Goal: Task Accomplishment & Management: Complete application form

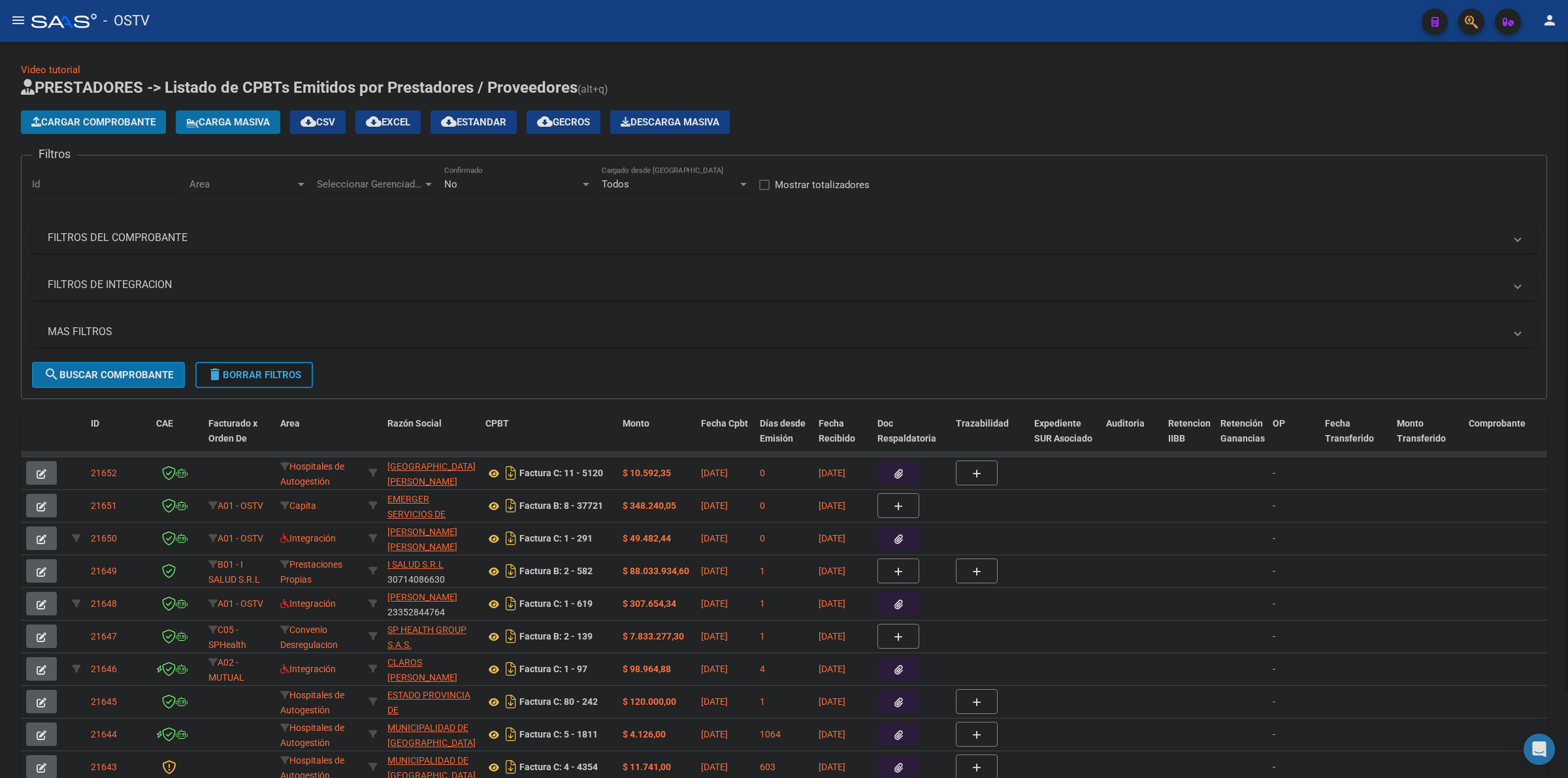
click at [277, 379] on button "delete Borrar Filtros" at bounding box center [254, 375] width 117 height 26
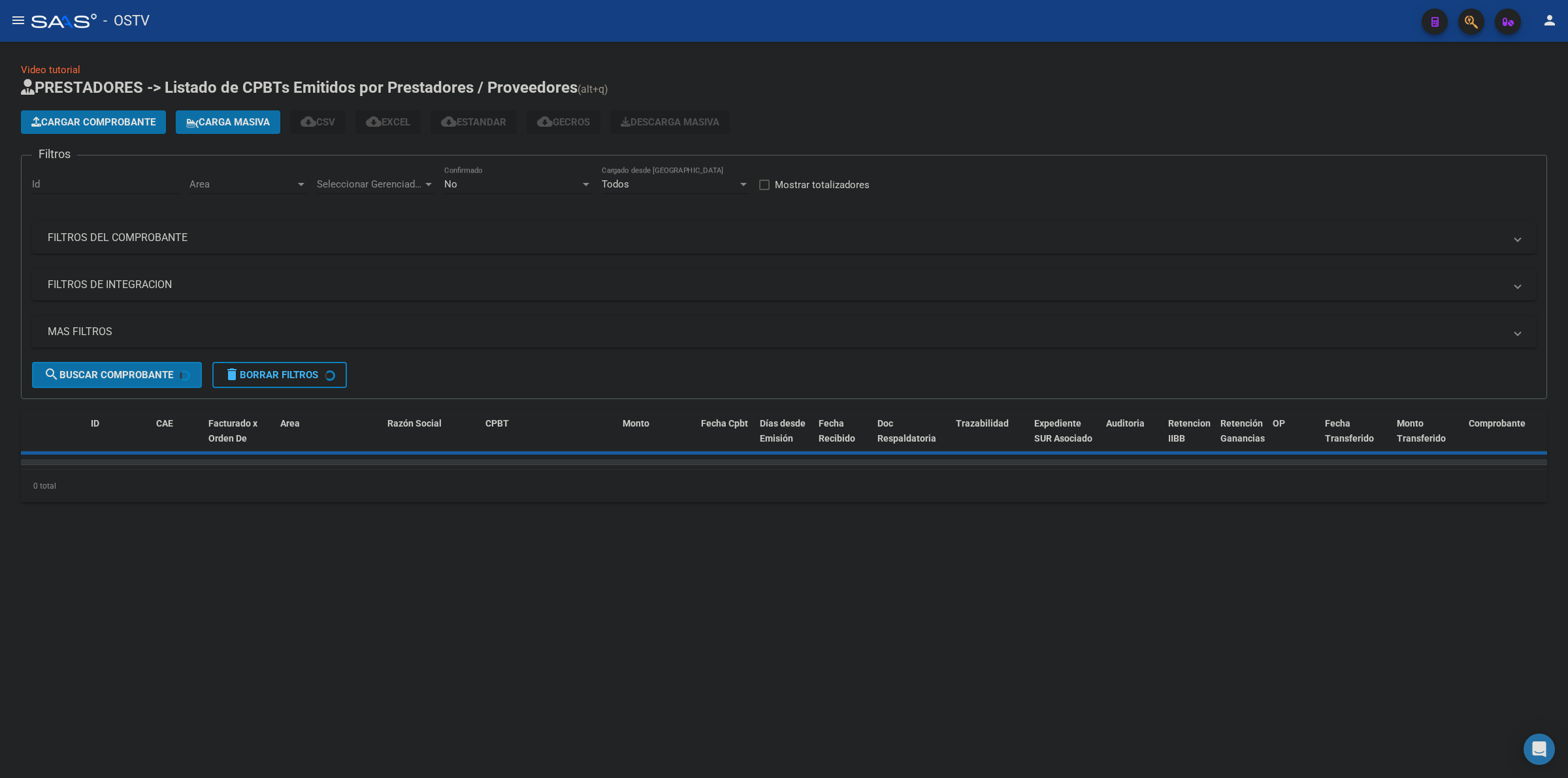
drag, startPoint x: 471, startPoint y: 197, endPoint x: 472, endPoint y: 186, distance: 11.0
click at [471, 197] on div "No Confirmado" at bounding box center [518, 186] width 148 height 40
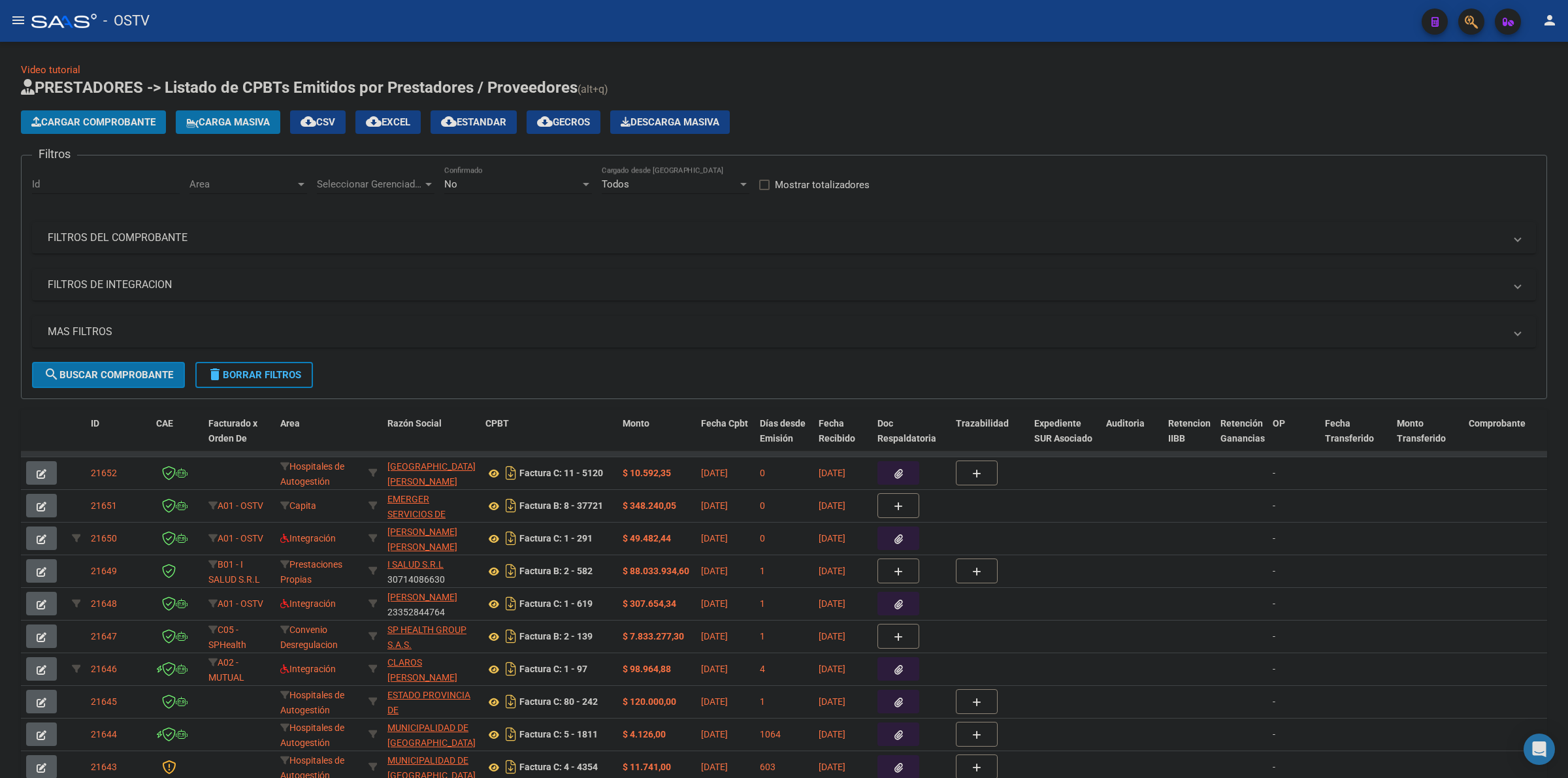
click at [473, 185] on div "No" at bounding box center [512, 184] width 136 height 12
click at [482, 129] on span "Todos" at bounding box center [518, 124] width 148 height 29
click at [135, 334] on mat-panel-title "MAS FILTROS" at bounding box center [776, 331] width 1457 height 15
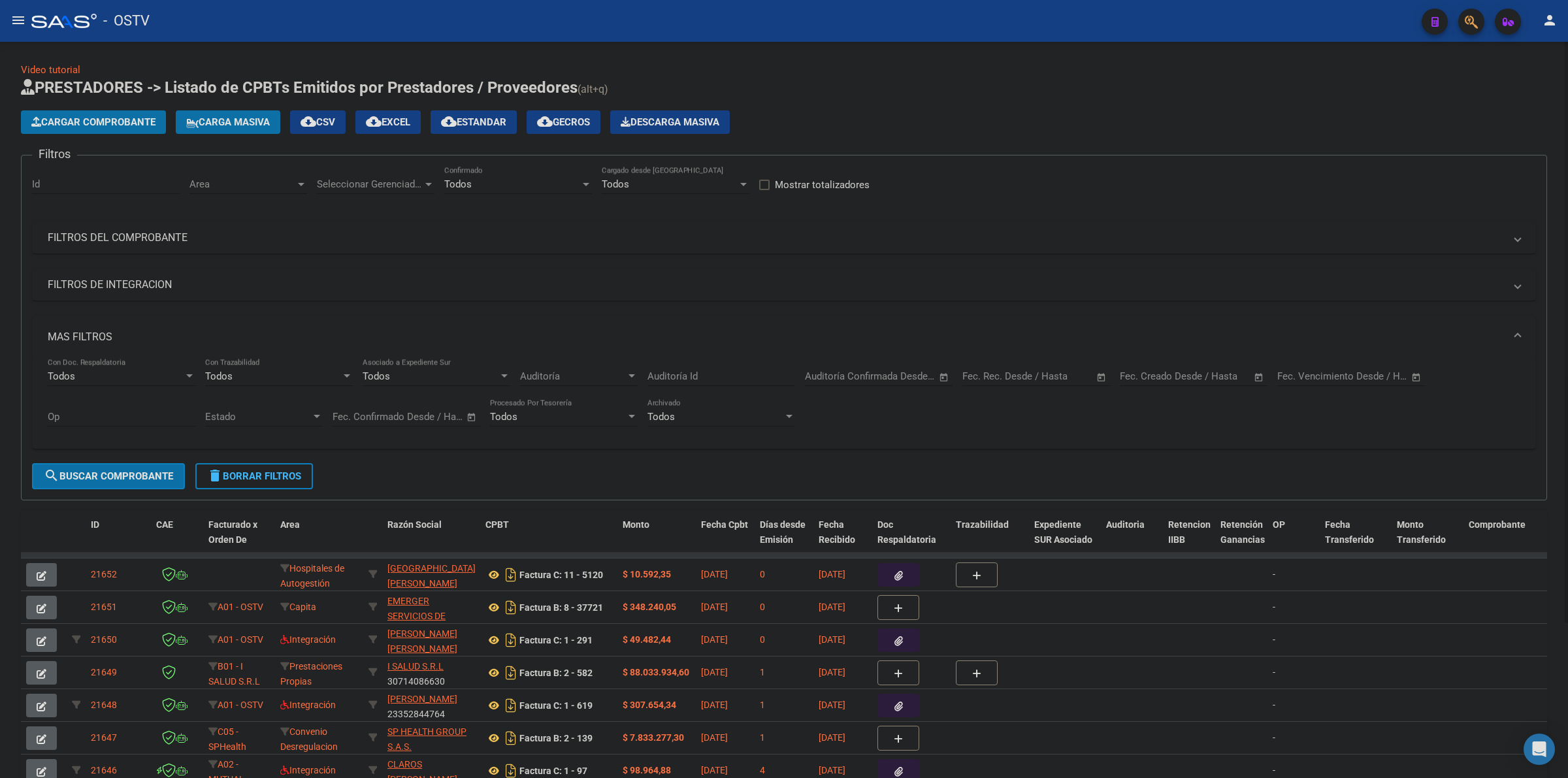
click at [131, 332] on mat-panel-title "MAS FILTROS" at bounding box center [776, 337] width 1457 height 15
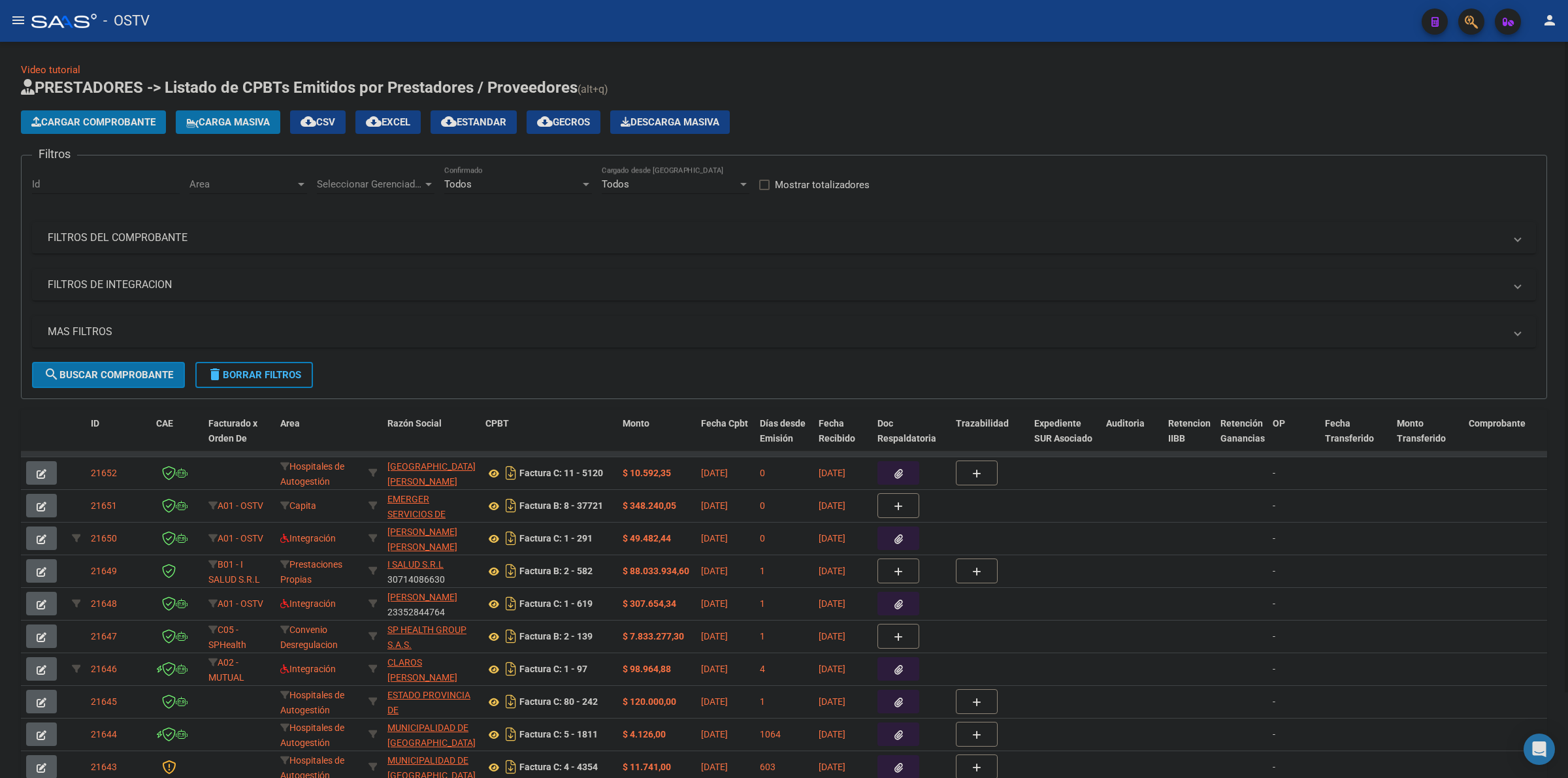
click at [136, 375] on span "search Buscar Comprobante" at bounding box center [108, 375] width 129 height 12
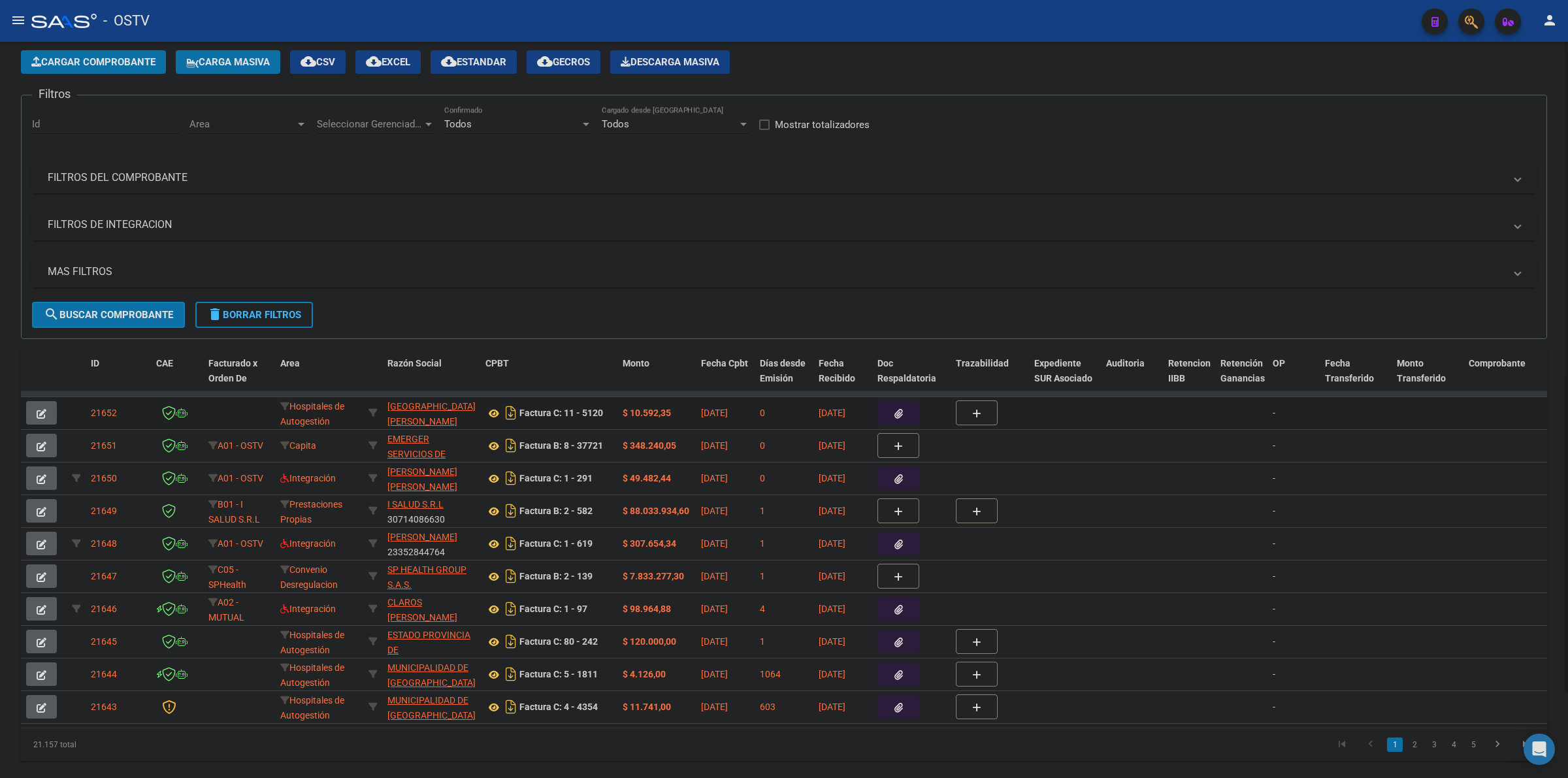
scroll to position [96, 0]
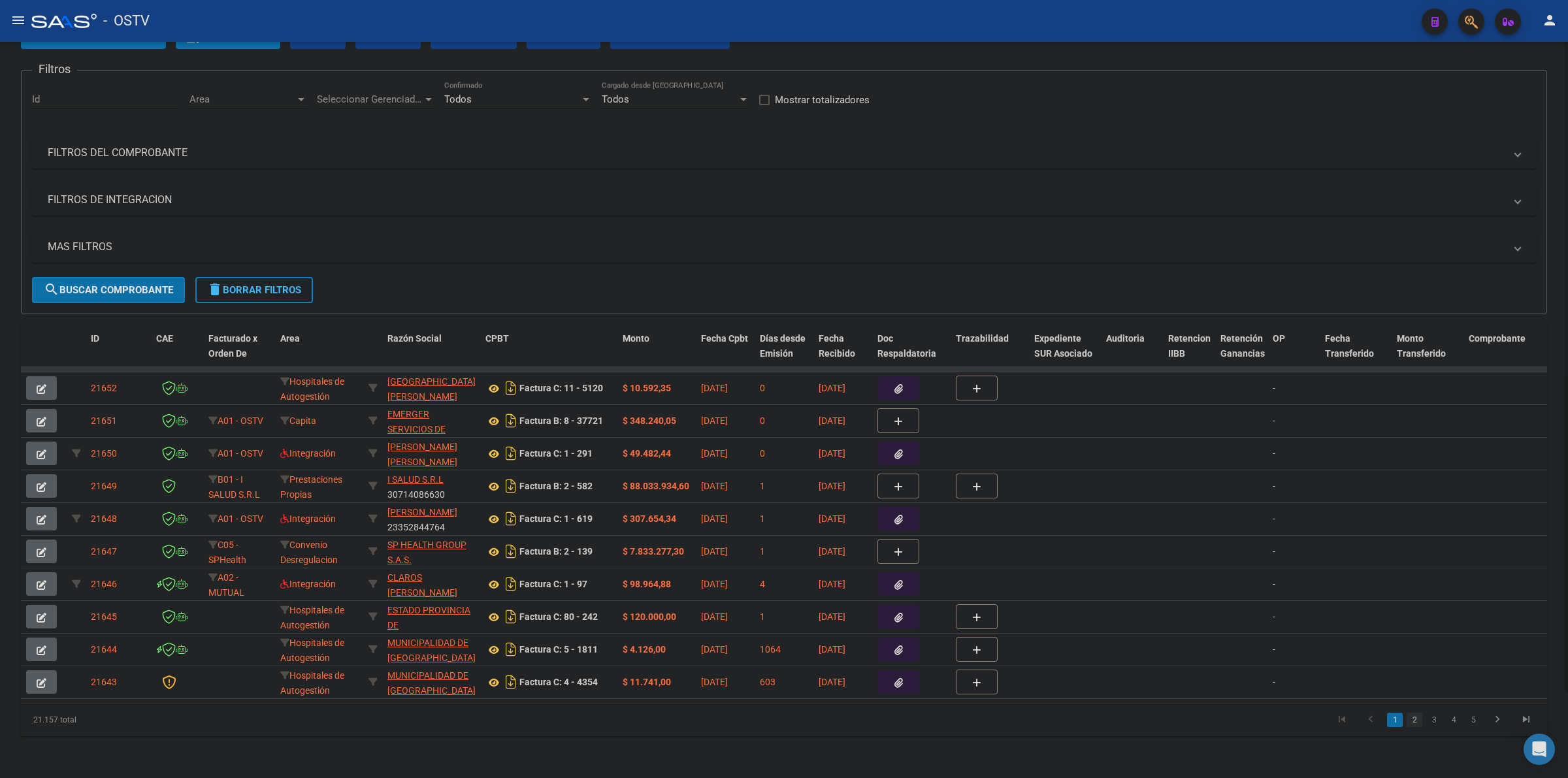
click at [1411, 727] on li "2" at bounding box center [1414, 720] width 19 height 22
click at [1413, 723] on link "2" at bounding box center [1414, 720] width 15 height 15
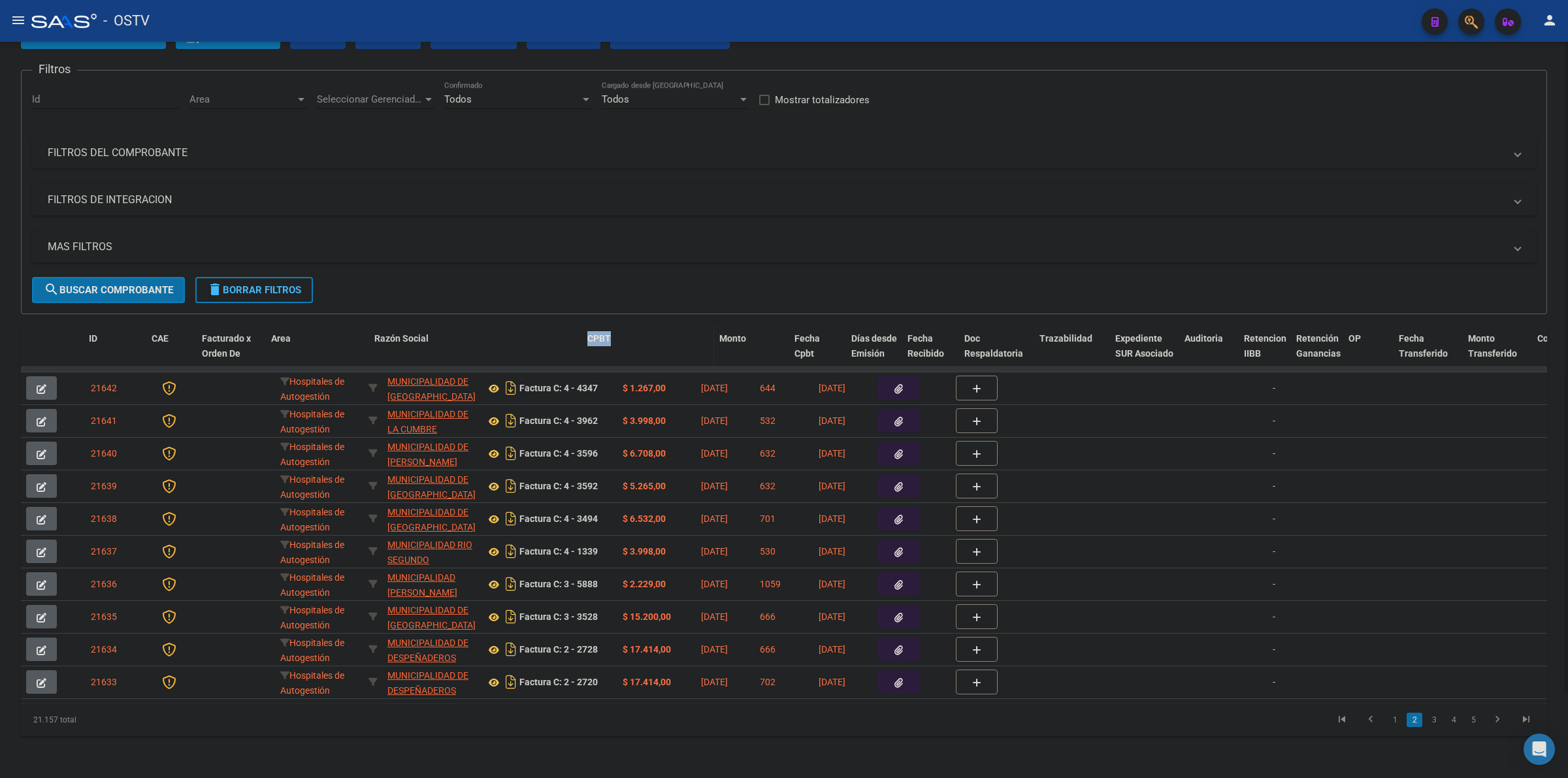
drag, startPoint x: 477, startPoint y: 321, endPoint x: 639, endPoint y: 321, distance: 162.0
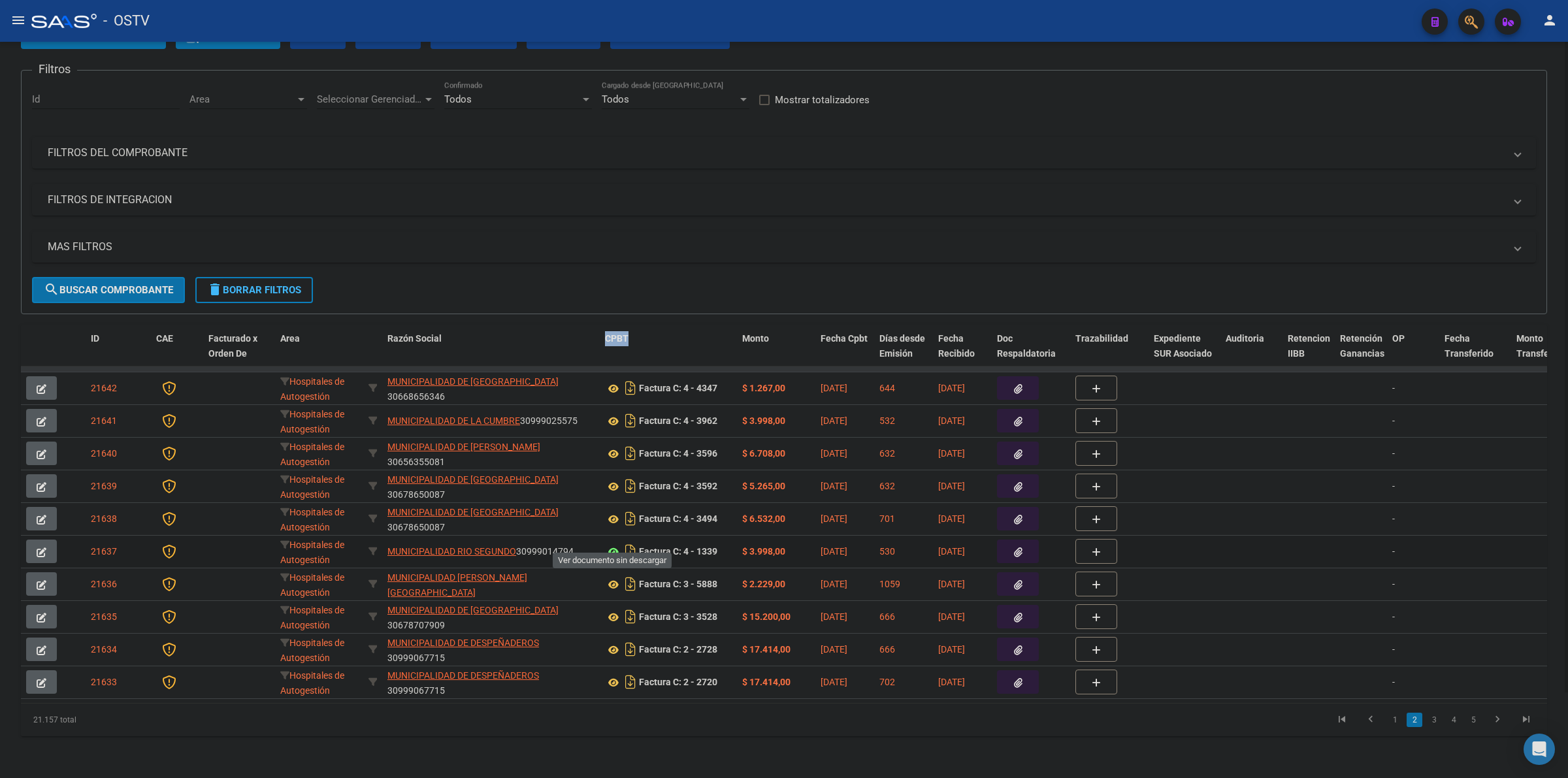
click at [614, 544] on icon at bounding box center [613, 552] width 17 height 15
click at [40, 548] on icon "button" at bounding box center [41, 552] width 10 height 10
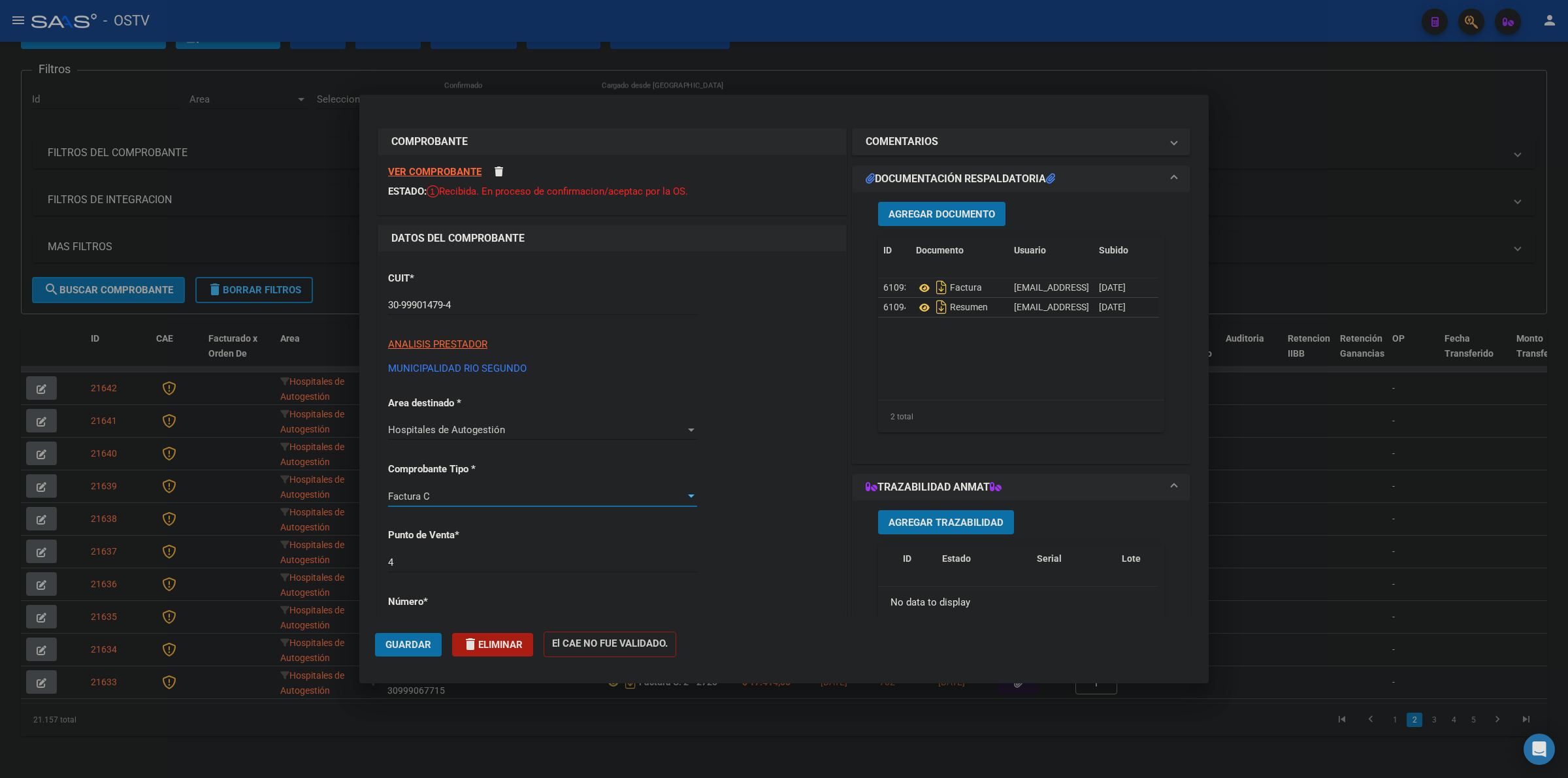
click at [480, 491] on div "Factura C" at bounding box center [536, 496] width 297 height 12
click at [534, 515] on span "Factura C" at bounding box center [540, 516] width 304 height 29
click at [413, 641] on span "Guardar" at bounding box center [408, 644] width 46 height 12
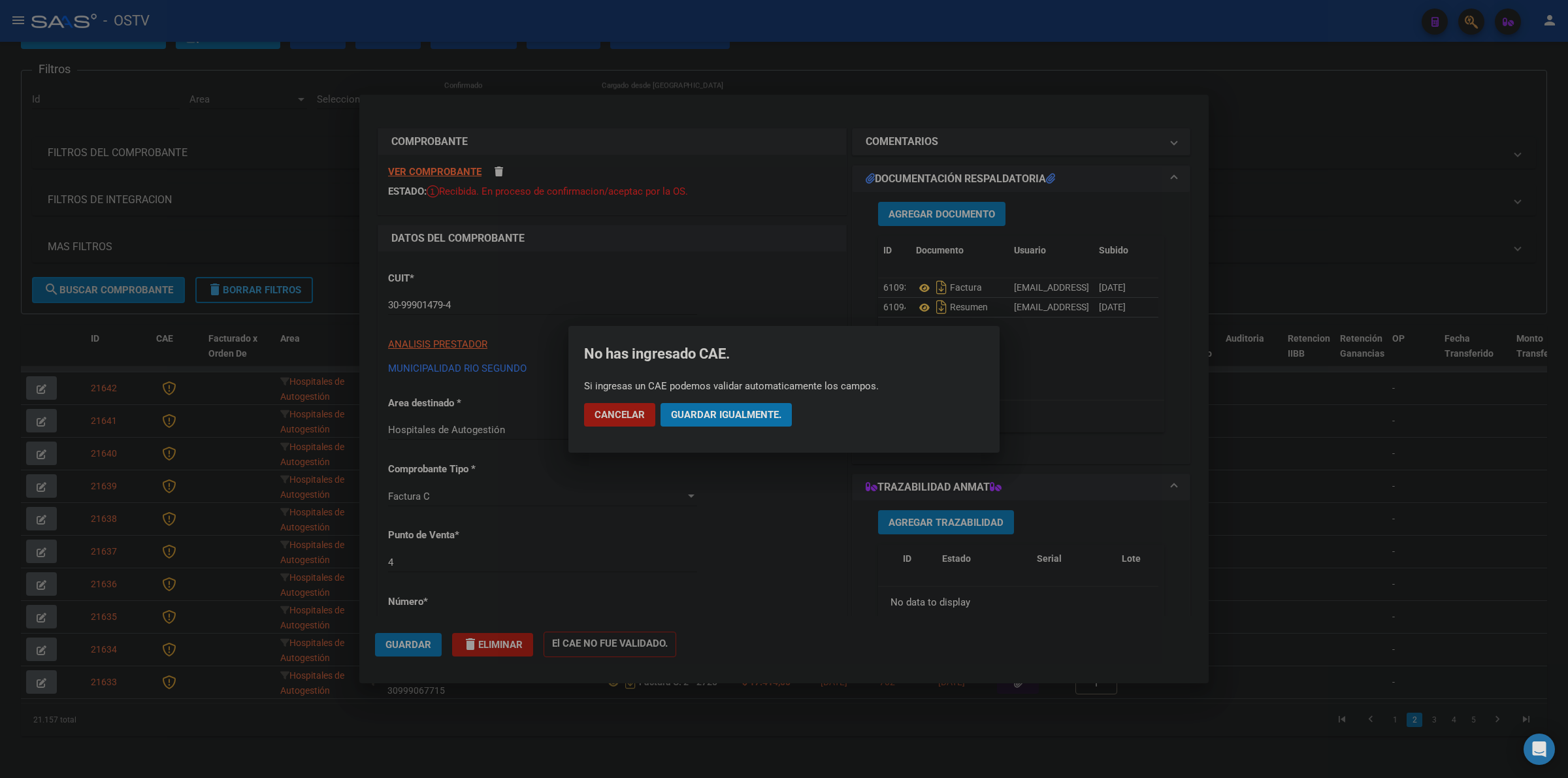
click at [697, 413] on span "Guardar igualmente." at bounding box center [725, 414] width 110 height 12
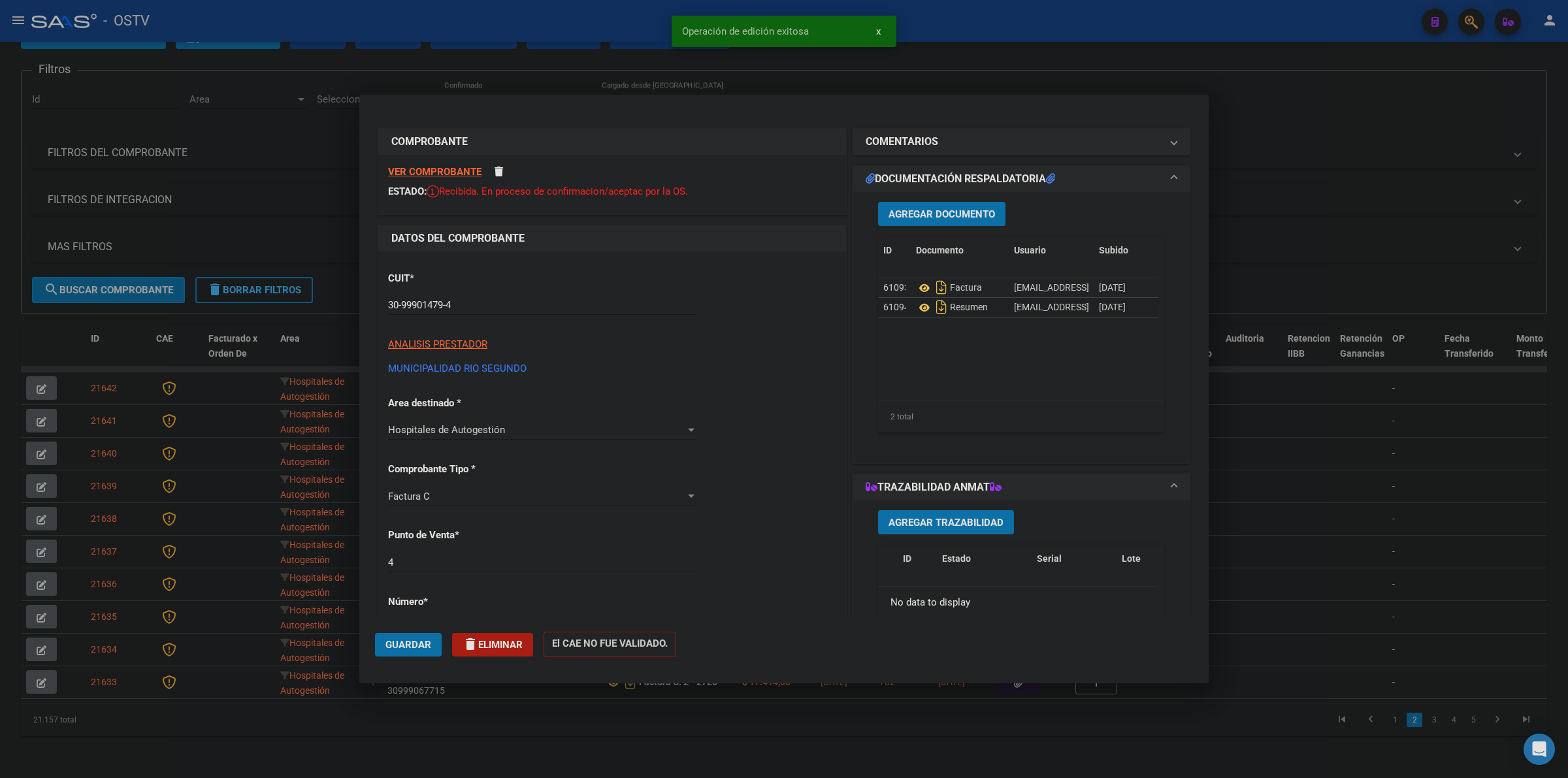
click at [1089, 73] on div at bounding box center [784, 389] width 1568 height 778
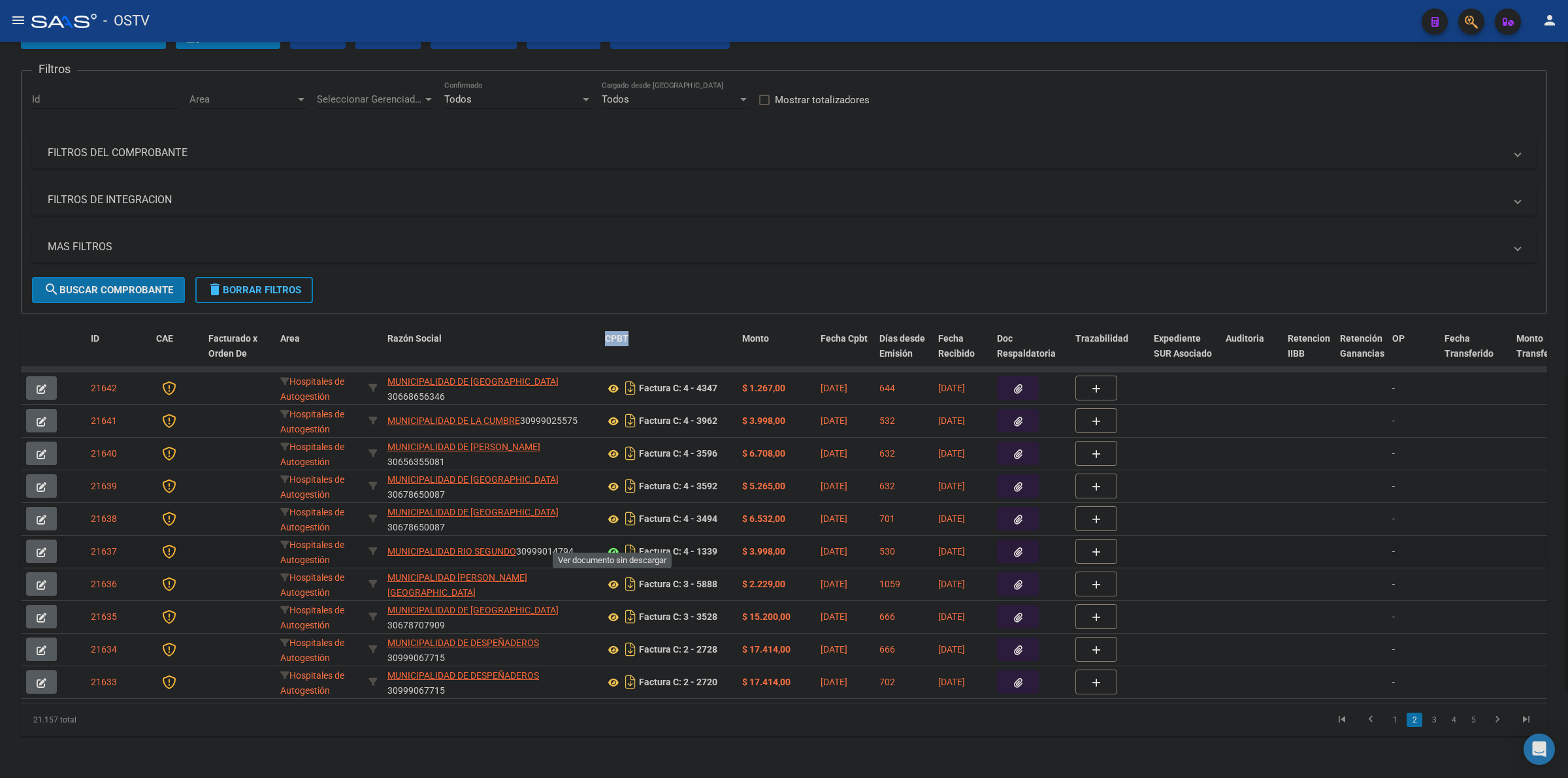
click at [611, 544] on icon at bounding box center [613, 552] width 17 height 15
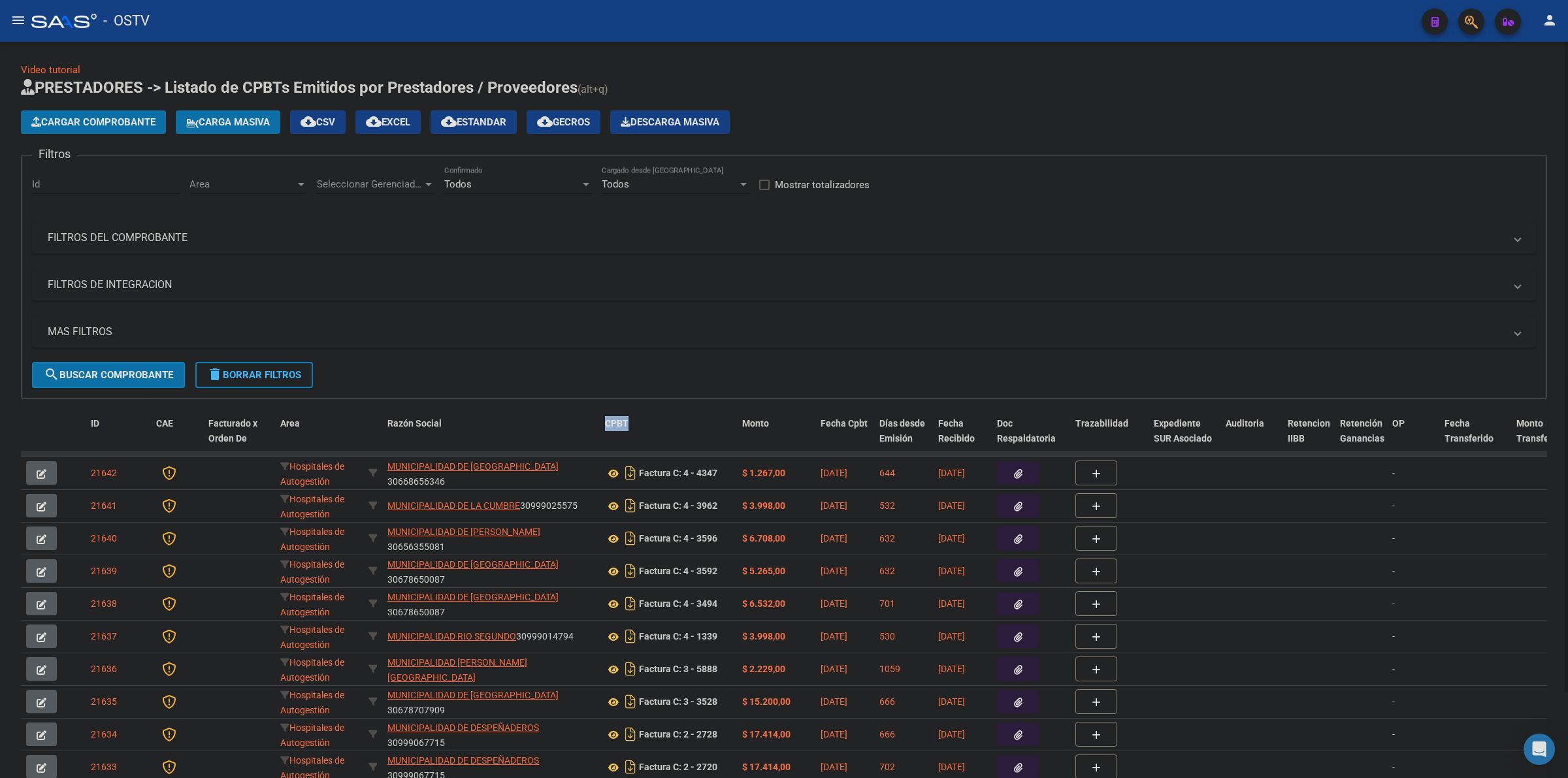
click at [136, 117] on span "Cargar Comprobante" at bounding box center [93, 122] width 124 height 12
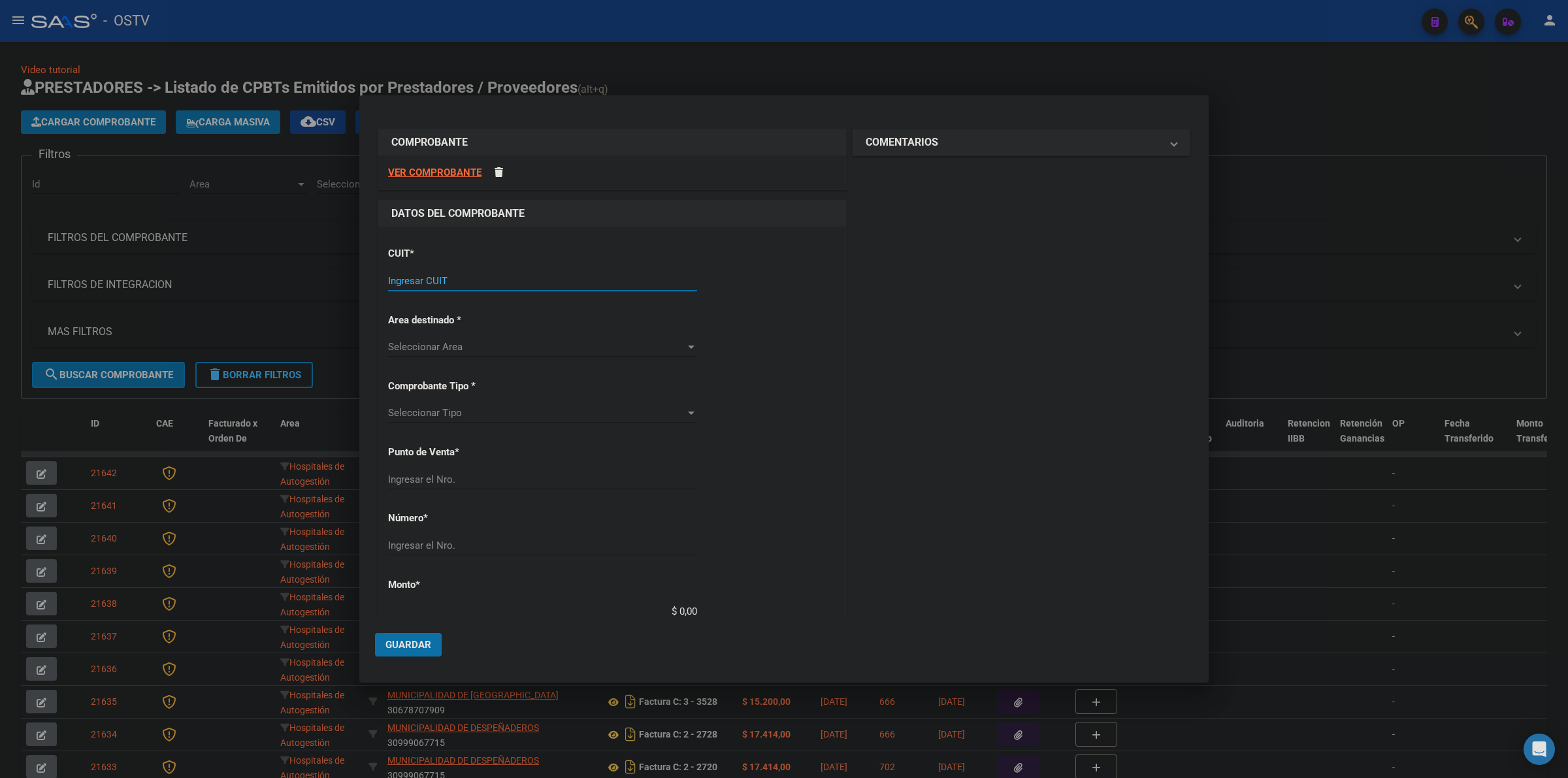
click at [467, 284] on input "Ingresar CUIT" at bounding box center [542, 280] width 309 height 12
type input "30-69182284-9"
type input "1661"
type input "34369"
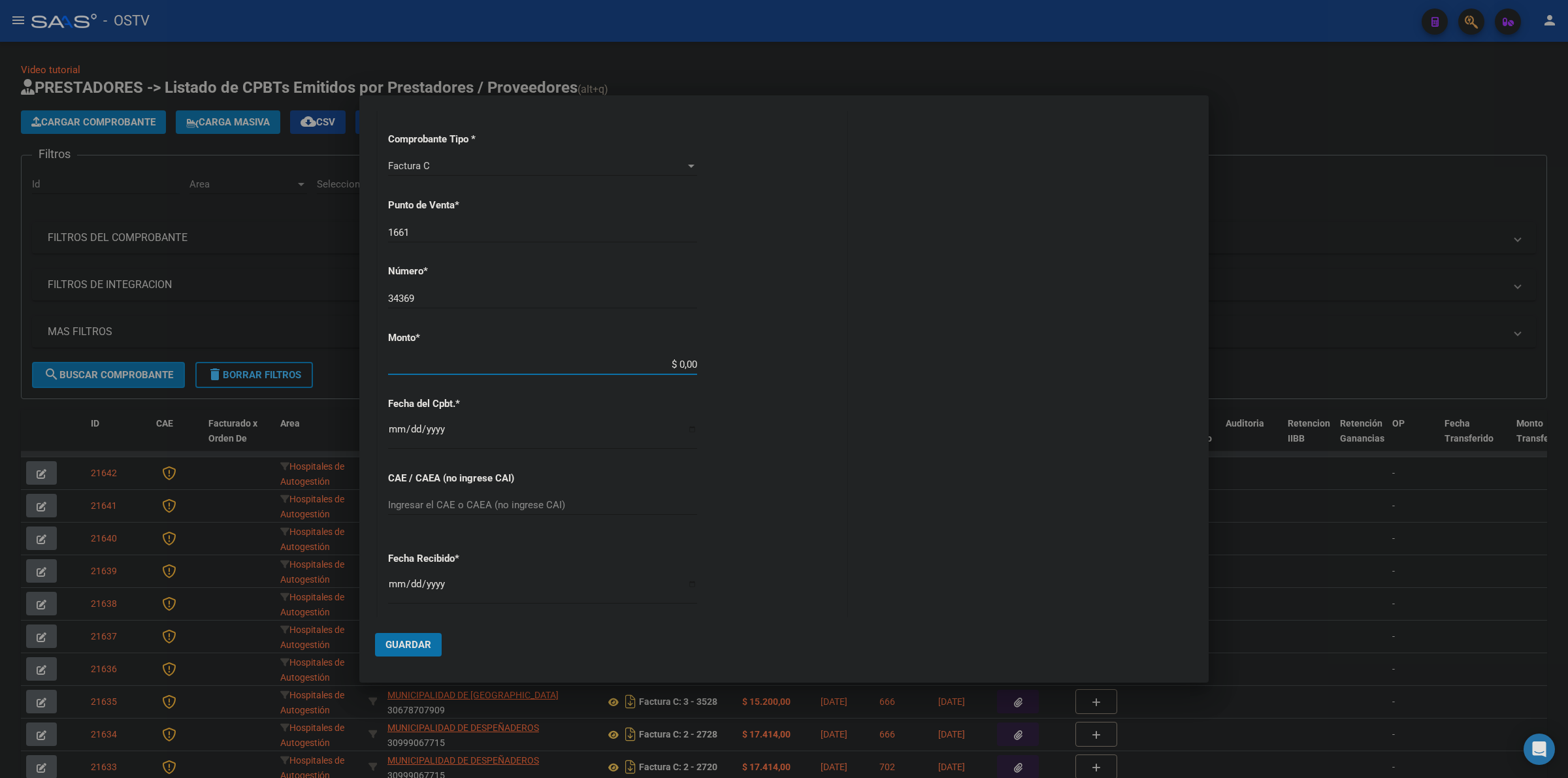
scroll to position [314, 0]
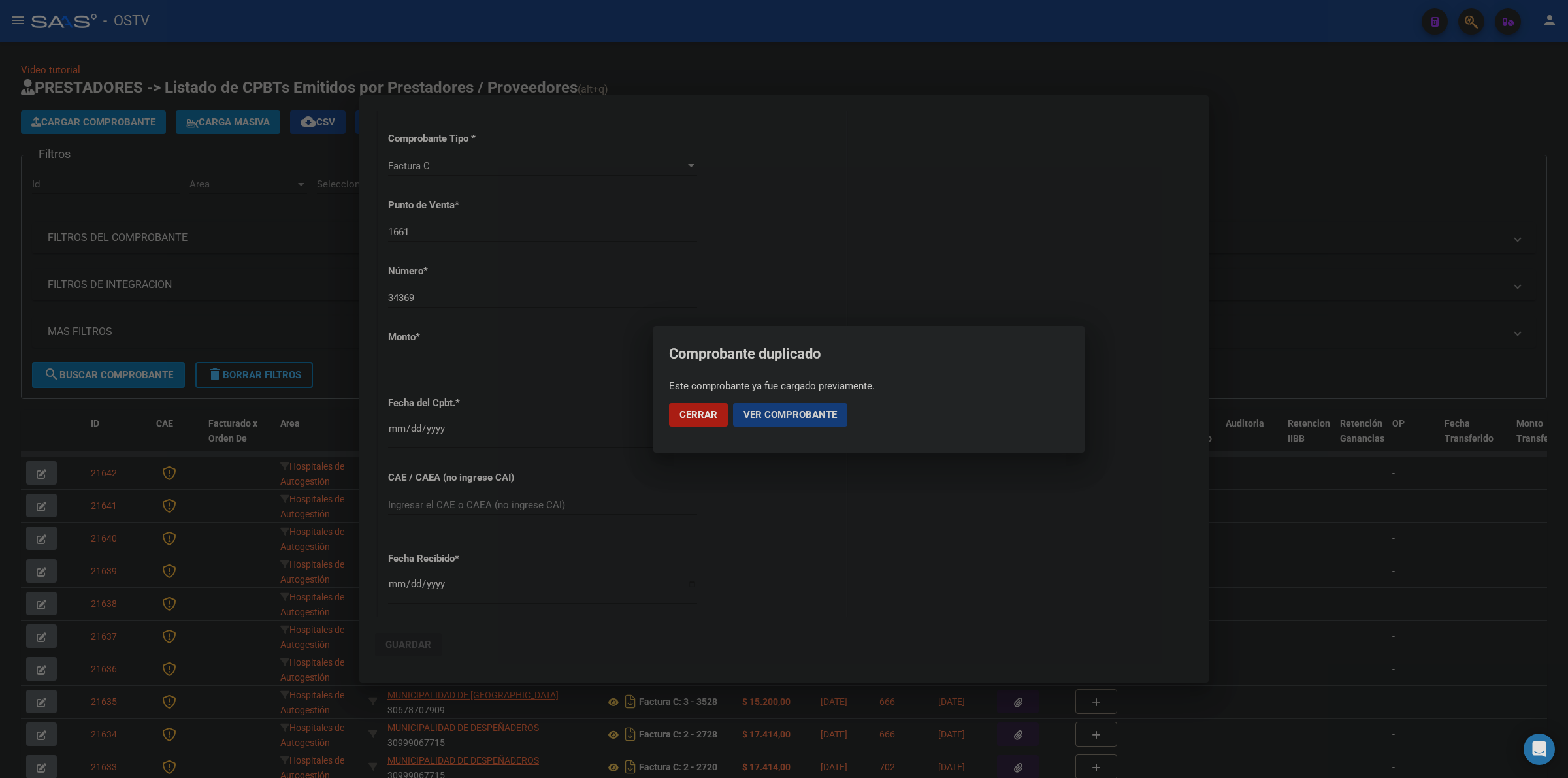
click at [785, 417] on span "Ver comprobante" at bounding box center [789, 414] width 93 height 12
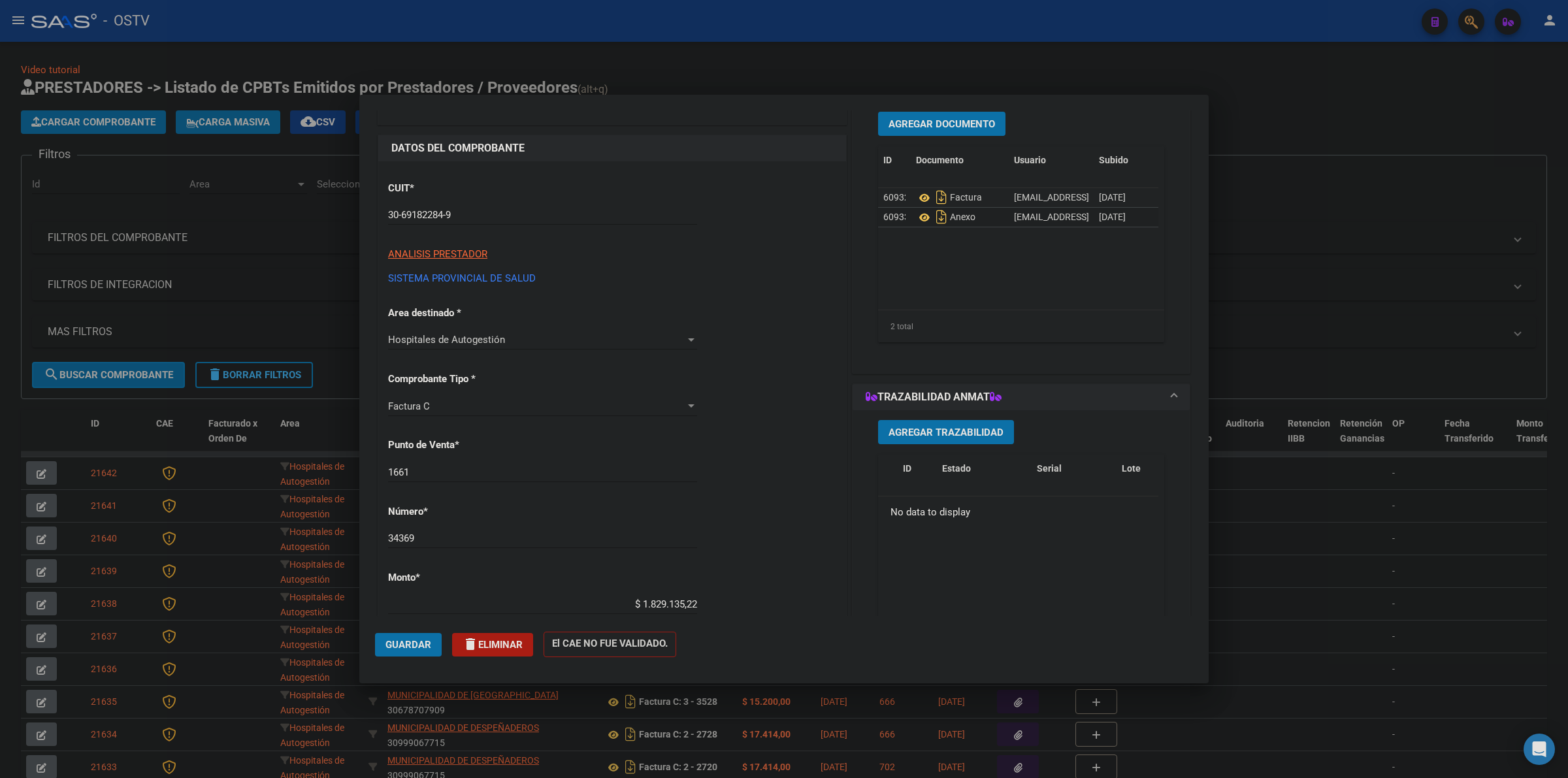
scroll to position [54, 0]
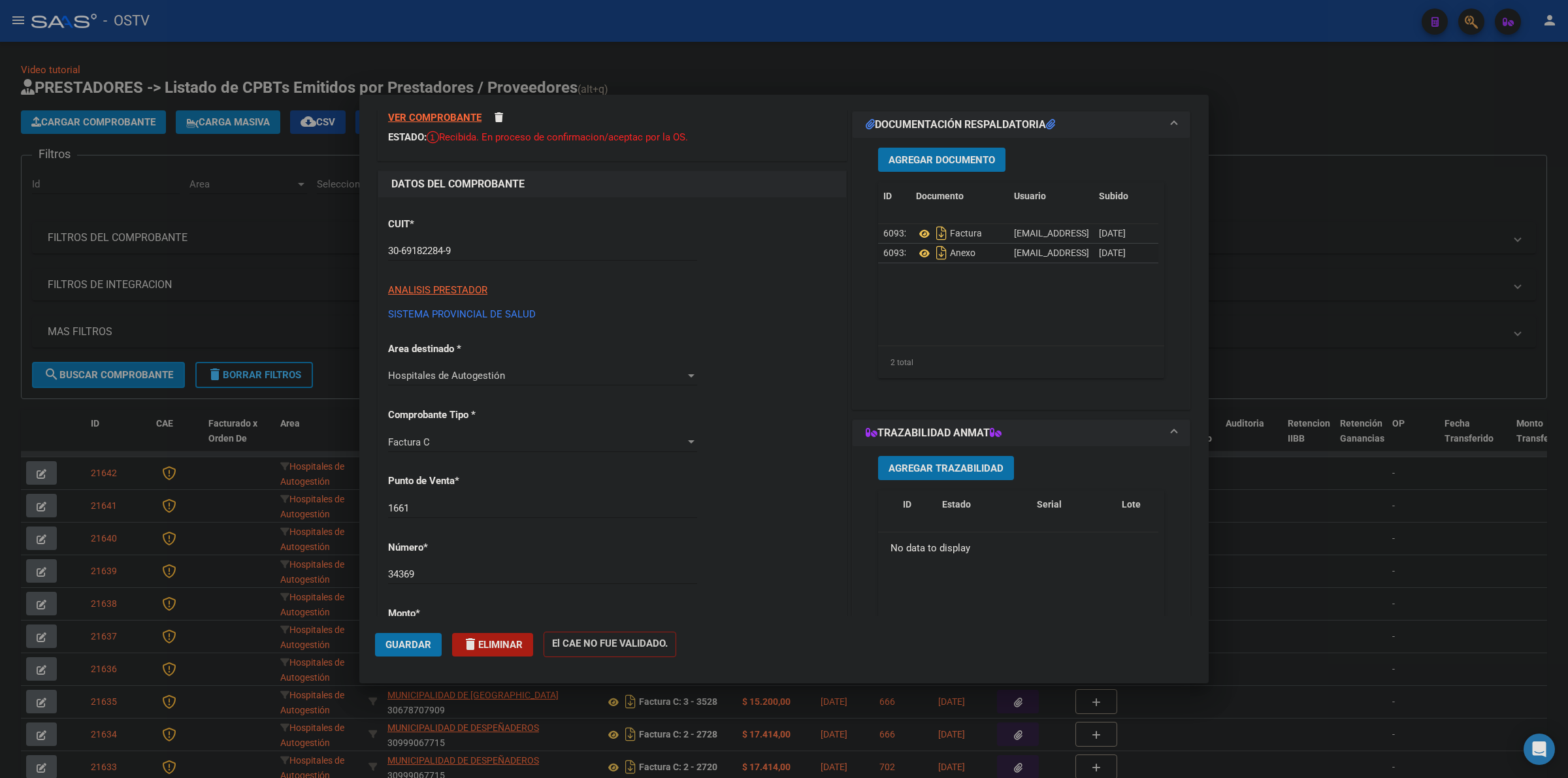
click at [1295, 226] on div at bounding box center [784, 389] width 1568 height 778
type input "$ 0,00"
